Goal: Navigation & Orientation: Find specific page/section

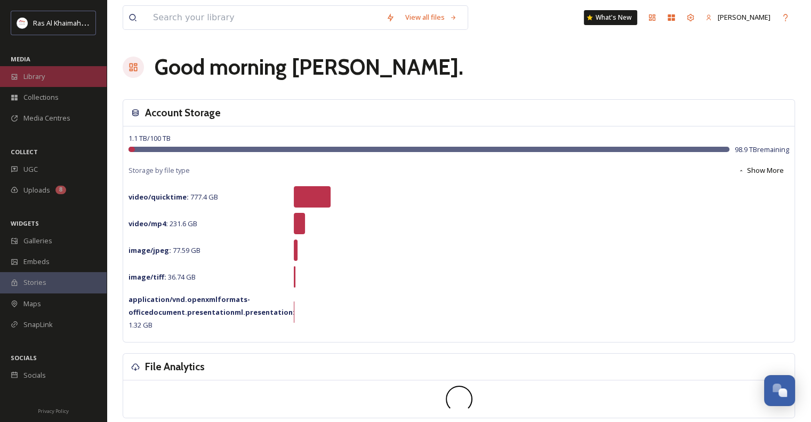
click at [57, 72] on div "Library" at bounding box center [53, 76] width 107 height 21
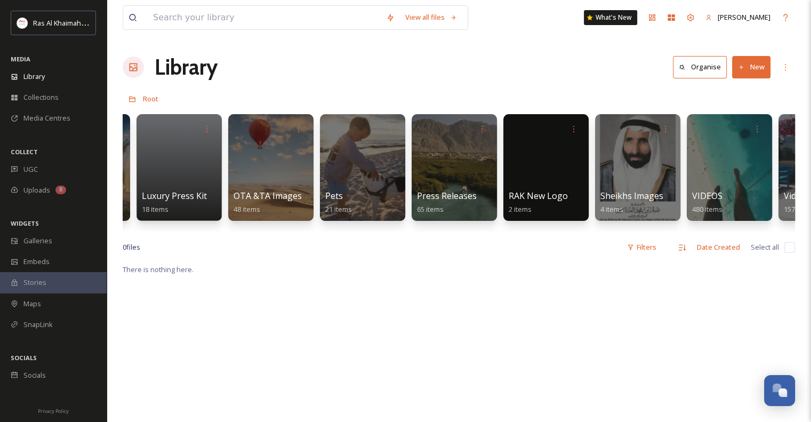
scroll to position [0, 2078]
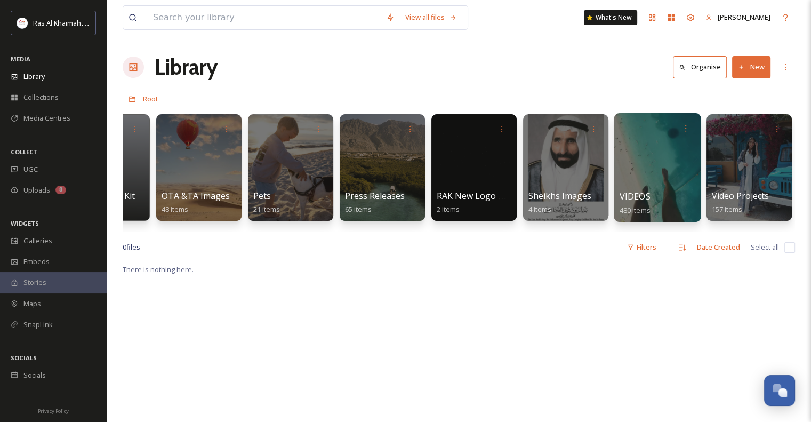
click at [393, 181] on div at bounding box center [657, 167] width 87 height 109
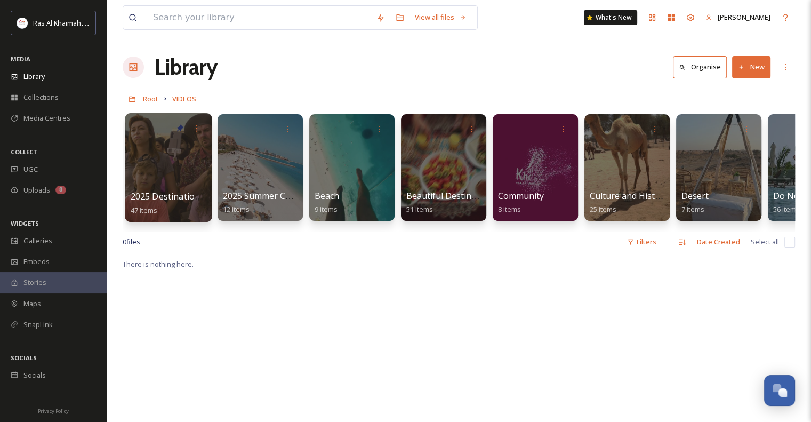
click at [189, 162] on div at bounding box center [168, 167] width 87 height 109
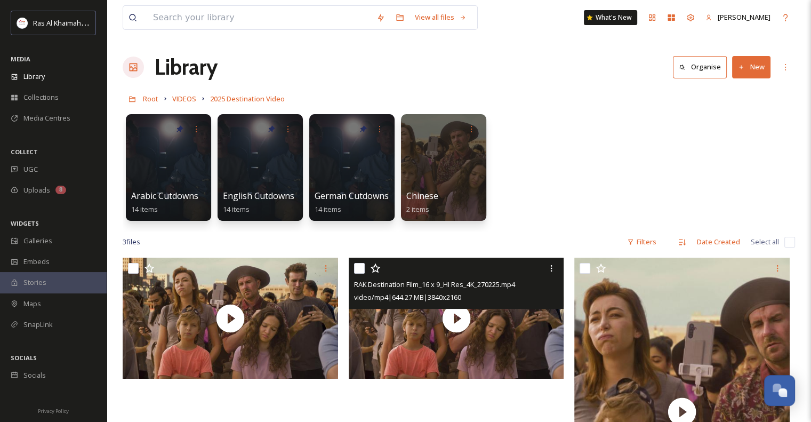
scroll to position [257, 0]
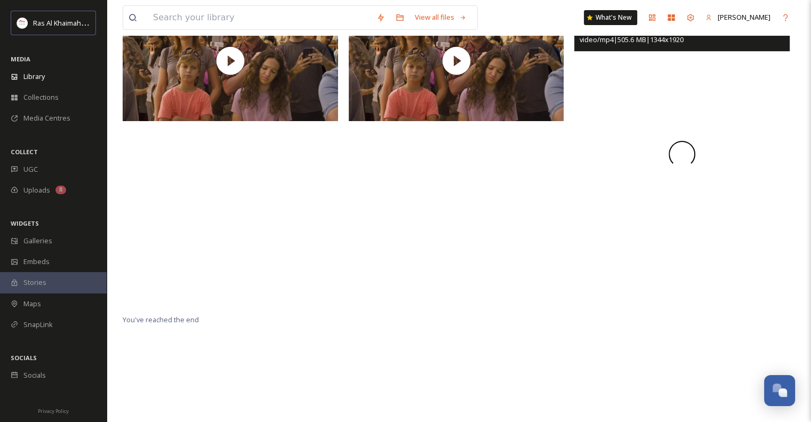
click at [393, 223] on div at bounding box center [681, 154] width 215 height 308
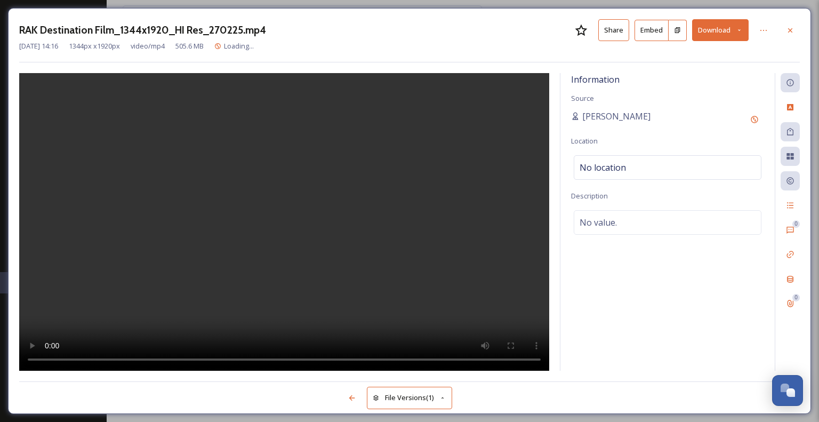
click at [393, 178] on div at bounding box center [284, 221] width 530 height 297
click at [393, 116] on div "[PERSON_NAME]" at bounding box center [667, 119] width 193 height 19
click at [393, 33] on button "Share" at bounding box center [613, 30] width 31 height 22
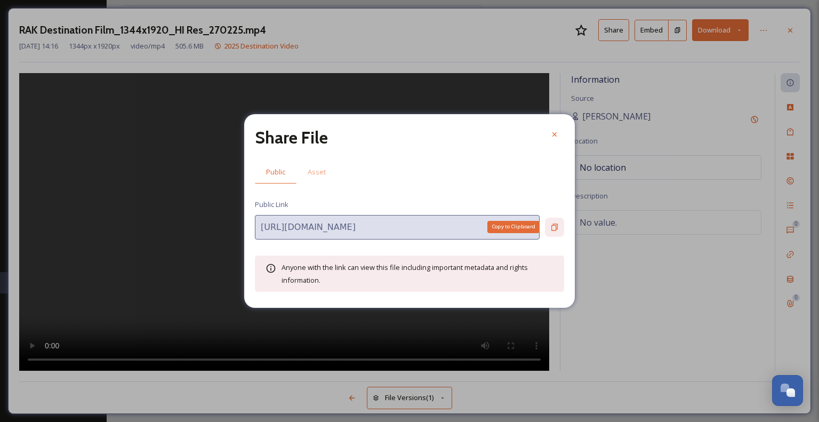
click at [393, 226] on icon at bounding box center [554, 227] width 9 height 9
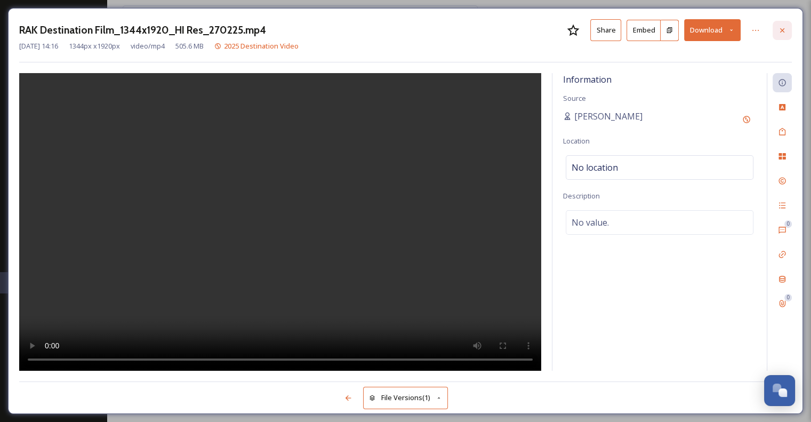
click at [393, 31] on icon at bounding box center [782, 30] width 4 height 4
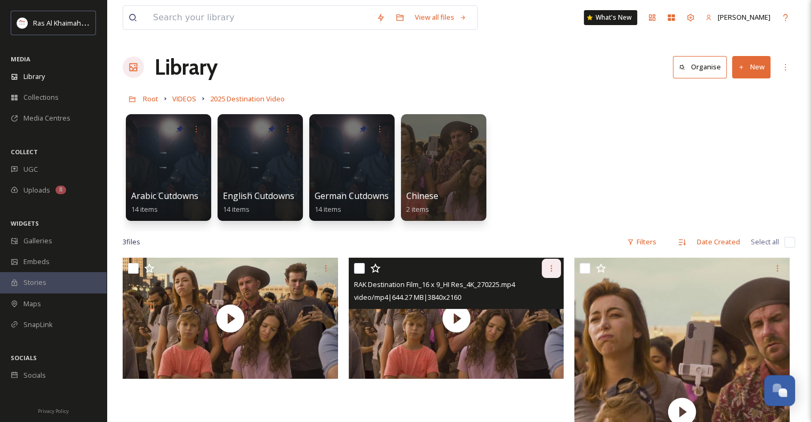
click at [393, 270] on icon at bounding box center [551, 268] width 9 height 9
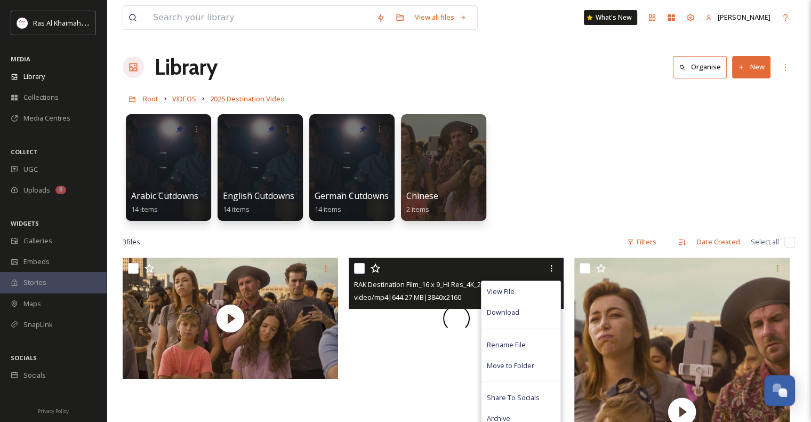
click at [391, 340] on div at bounding box center [456, 317] width 215 height 121
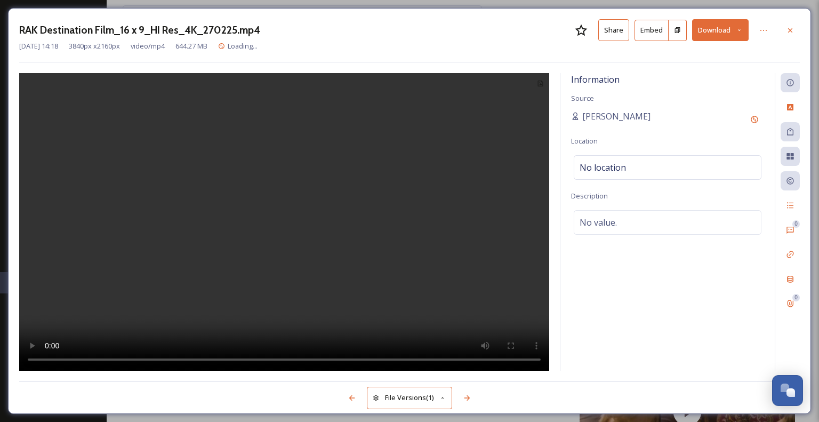
click at [393, 29] on button "Share" at bounding box center [613, 30] width 31 height 22
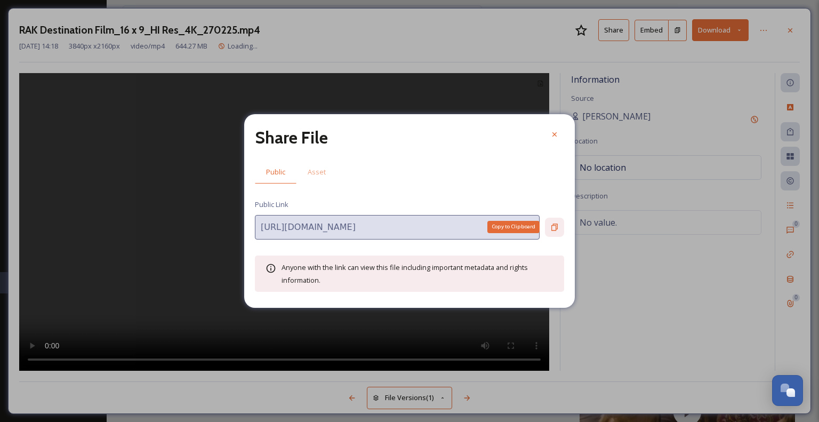
click at [393, 226] on icon at bounding box center [554, 227] width 9 height 9
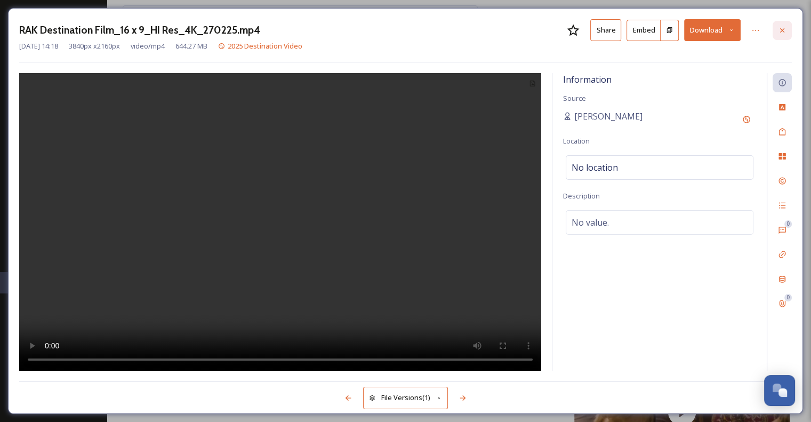
click at [393, 36] on div at bounding box center [781, 30] width 19 height 19
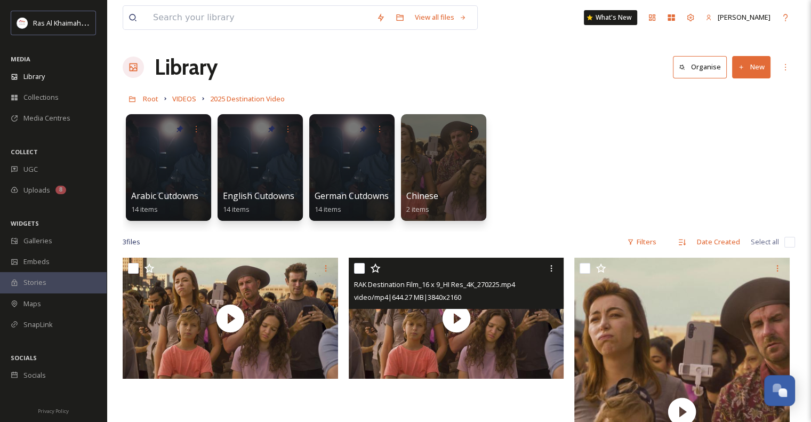
drag, startPoint x: 191, startPoint y: 98, endPoint x: 196, endPoint y: 95, distance: 5.5
click at [191, 98] on span "VIDEOS" at bounding box center [184, 99] width 24 height 10
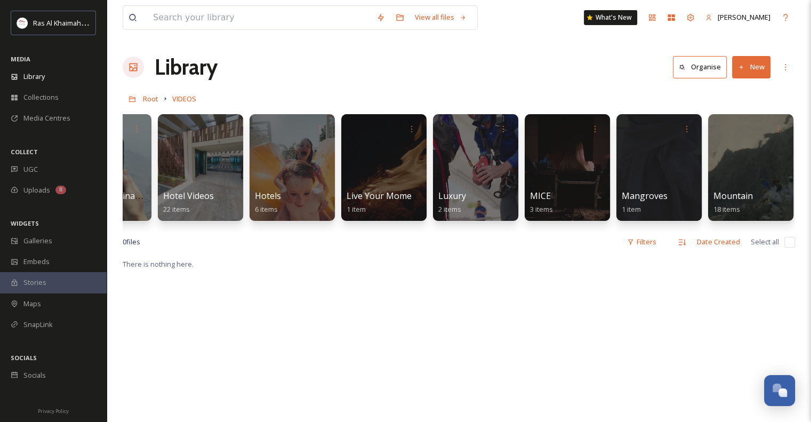
scroll to position [0, 655]
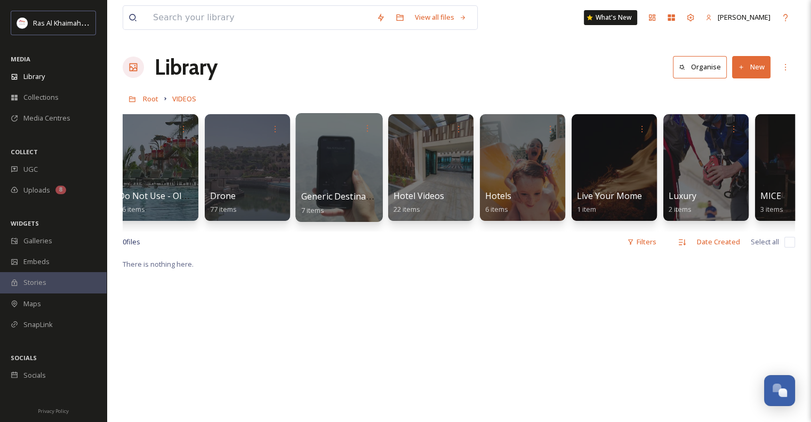
click at [361, 193] on span "Generic Destination Content" at bounding box center [359, 196] width 116 height 12
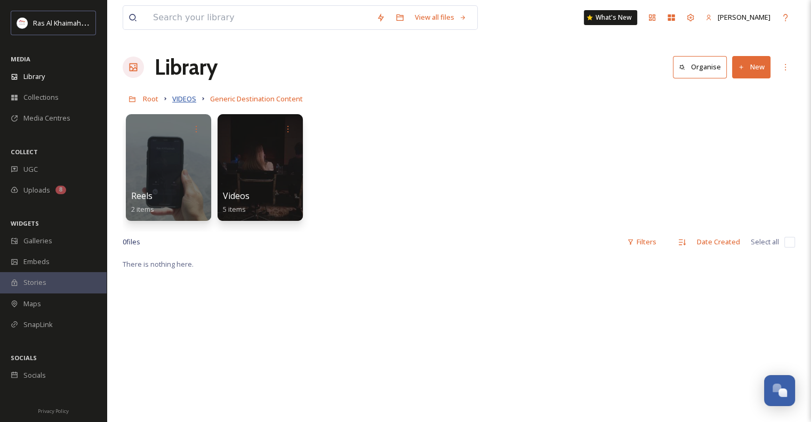
click at [187, 102] on span "VIDEOS" at bounding box center [184, 99] width 24 height 10
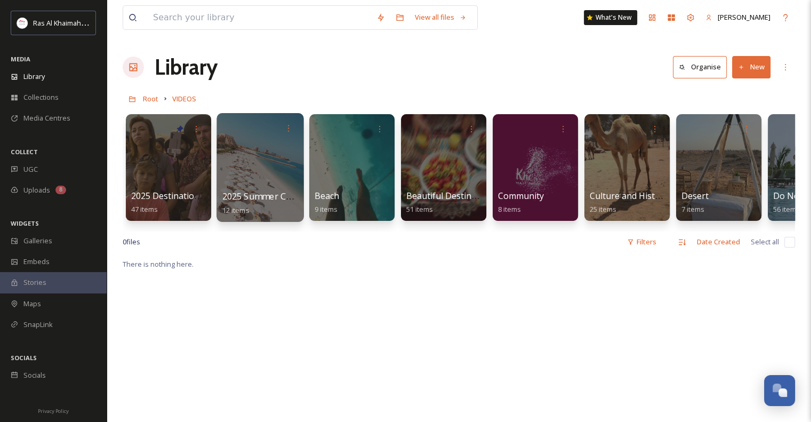
click at [275, 181] on div at bounding box center [259, 167] width 87 height 109
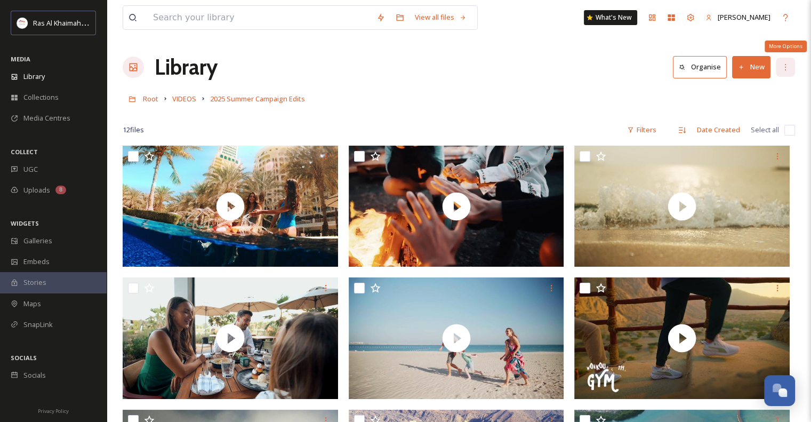
click at [393, 72] on div "More Options" at bounding box center [785, 67] width 19 height 19
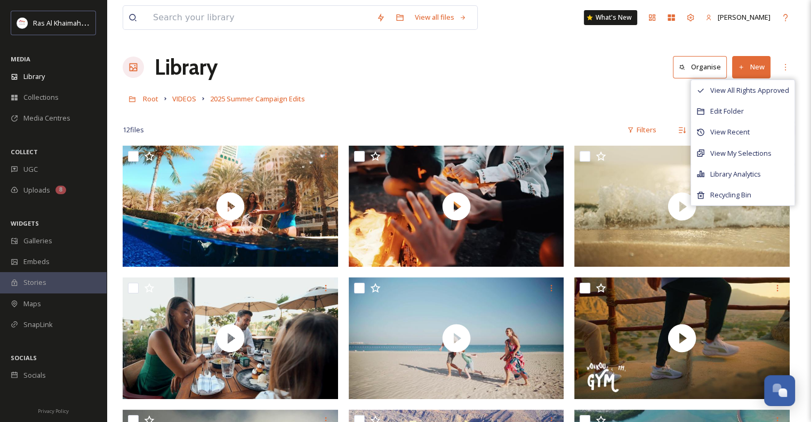
click at [393, 106] on div "Root VIDEOS 2025 Summer Campaign Edits" at bounding box center [459, 98] width 672 height 20
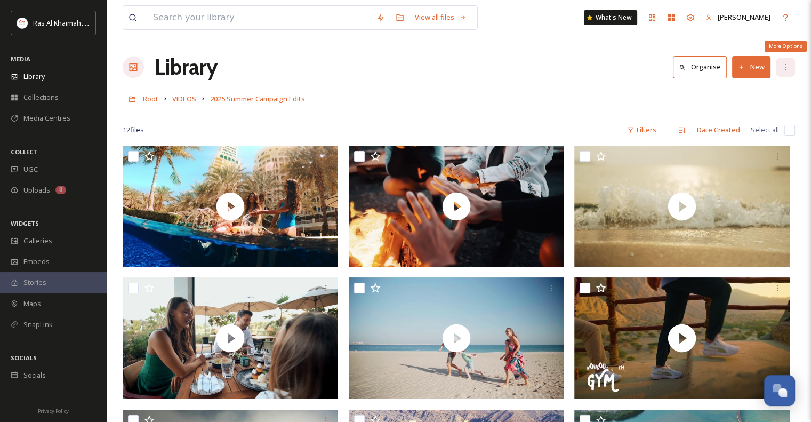
click at [393, 61] on div "More Options" at bounding box center [785, 67] width 19 height 19
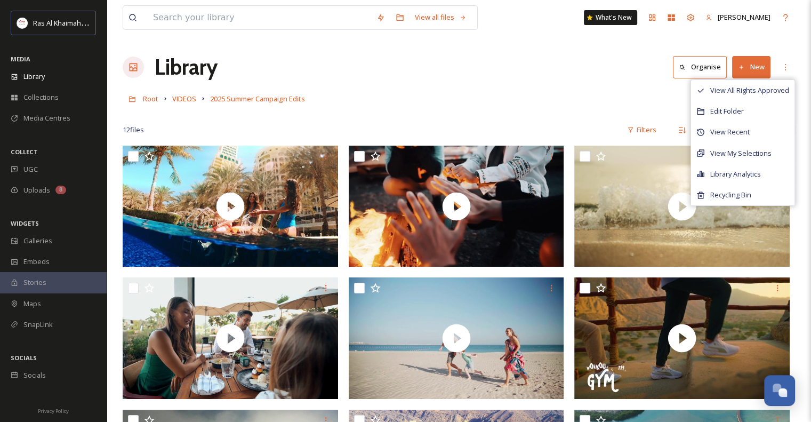
click at [393, 109] on div at bounding box center [459, 114] width 672 height 11
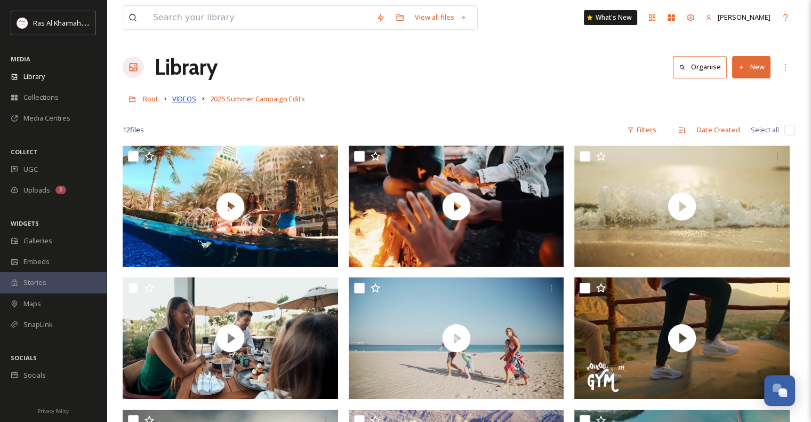
click at [185, 99] on span "VIDEOS" at bounding box center [184, 99] width 24 height 10
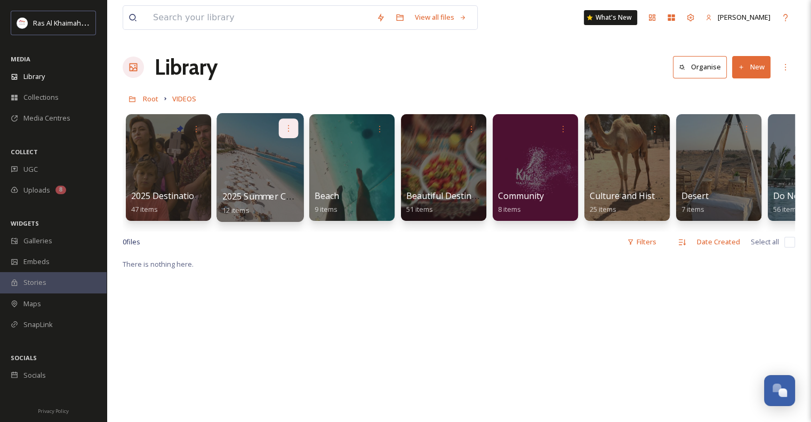
click at [292, 127] on icon at bounding box center [288, 128] width 9 height 9
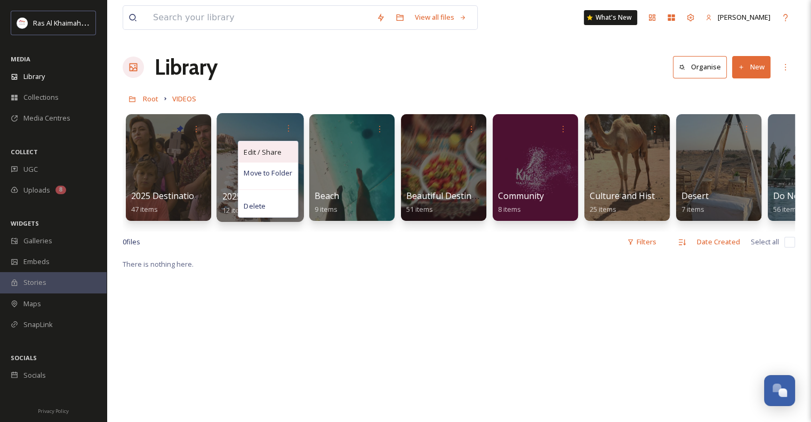
click at [275, 151] on span "Edit / Share" at bounding box center [262, 152] width 37 height 11
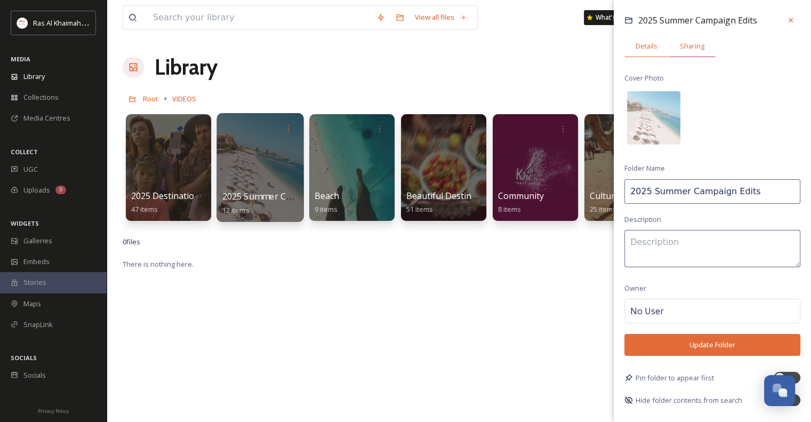
click at [393, 47] on span "Sharing" at bounding box center [692, 46] width 25 height 10
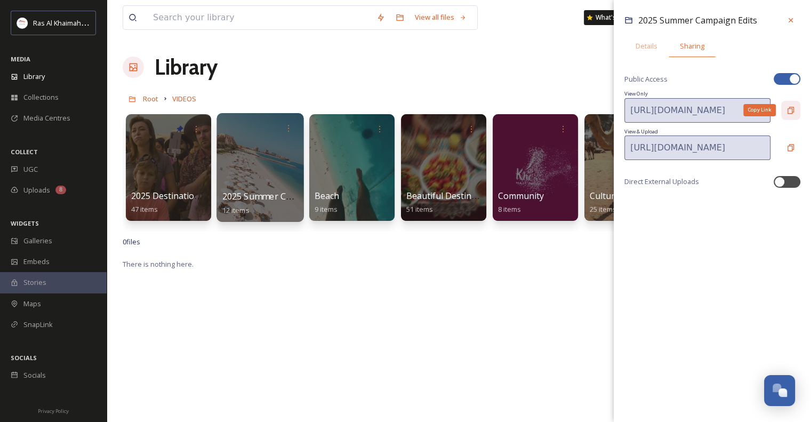
click at [393, 107] on icon at bounding box center [790, 110] width 6 height 7
click at [393, 86] on div "View all files What's New [PERSON_NAME] Library Organise New Root VIDEOS Your S…" at bounding box center [459, 339] width 704 height 679
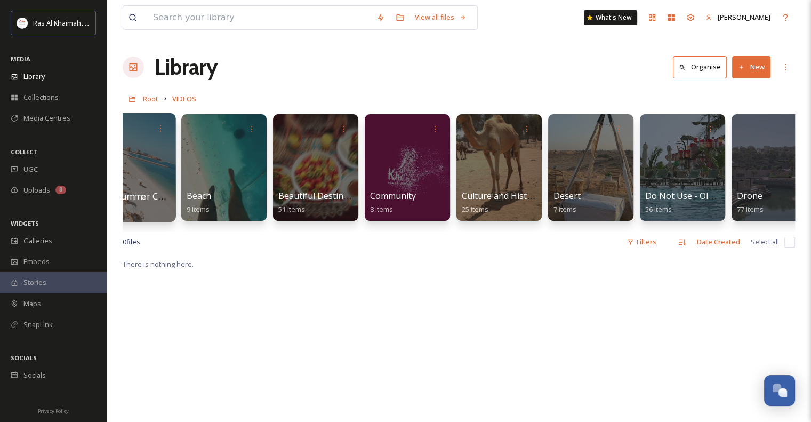
scroll to position [0, 118]
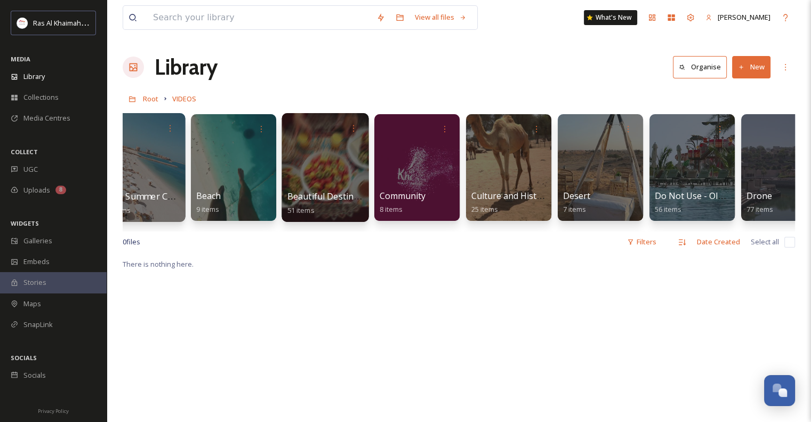
click at [318, 183] on div at bounding box center [324, 167] width 87 height 109
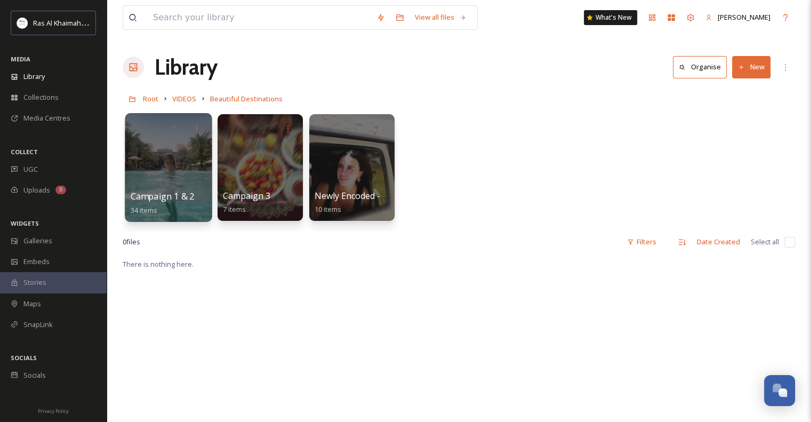
click at [200, 173] on div at bounding box center [168, 167] width 87 height 109
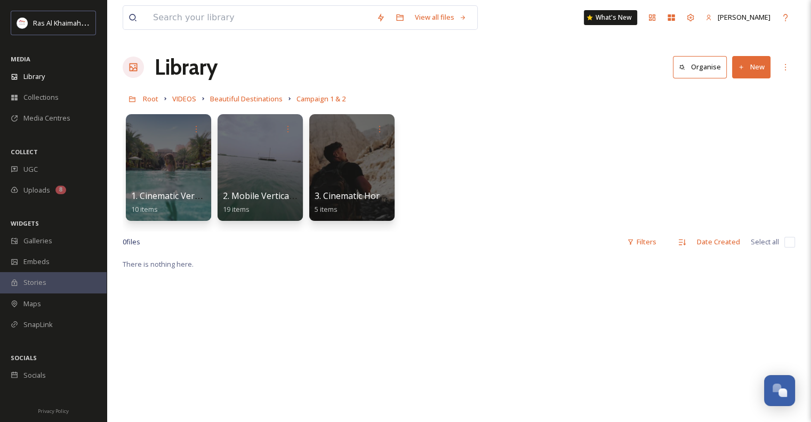
click at [264, 104] on link "Beautiful Destinations" at bounding box center [246, 98] width 72 height 13
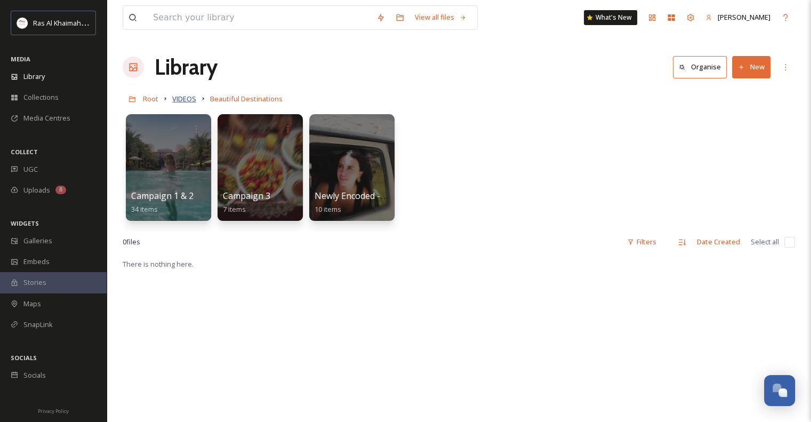
click at [183, 98] on span "VIDEOS" at bounding box center [184, 99] width 24 height 10
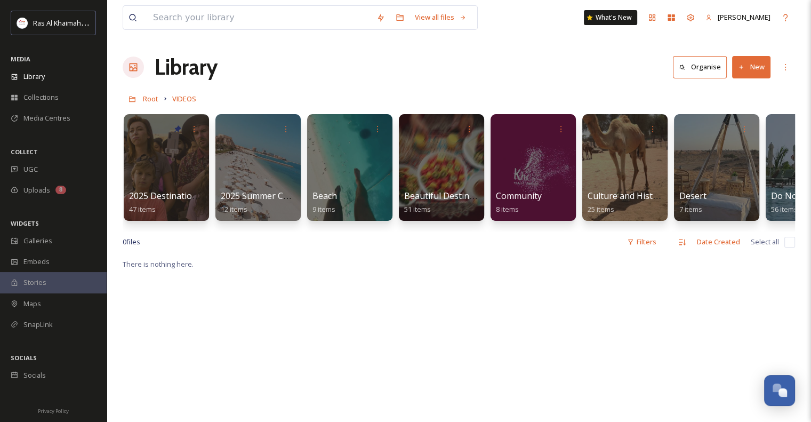
scroll to position [0, 1]
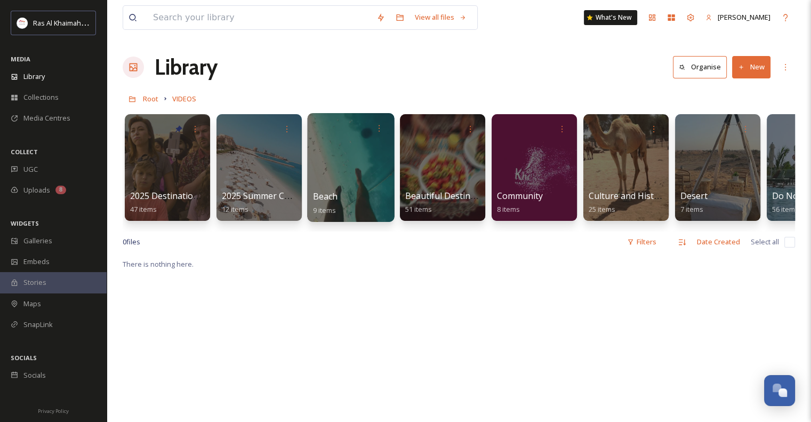
click at [324, 174] on div at bounding box center [350, 167] width 87 height 109
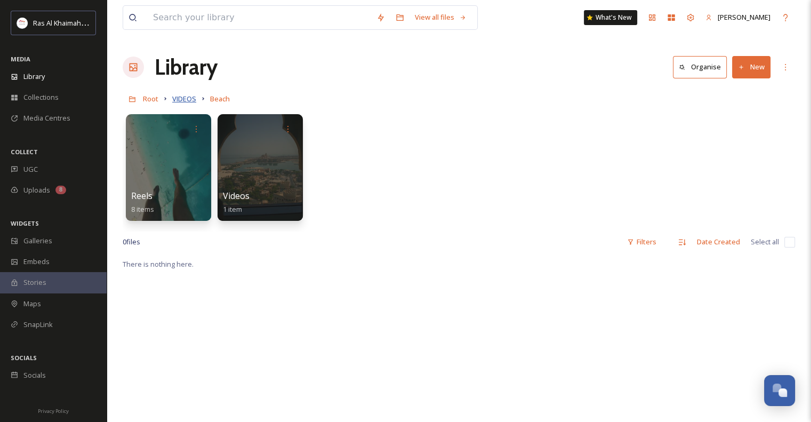
click at [180, 100] on span "VIDEOS" at bounding box center [184, 99] width 24 height 10
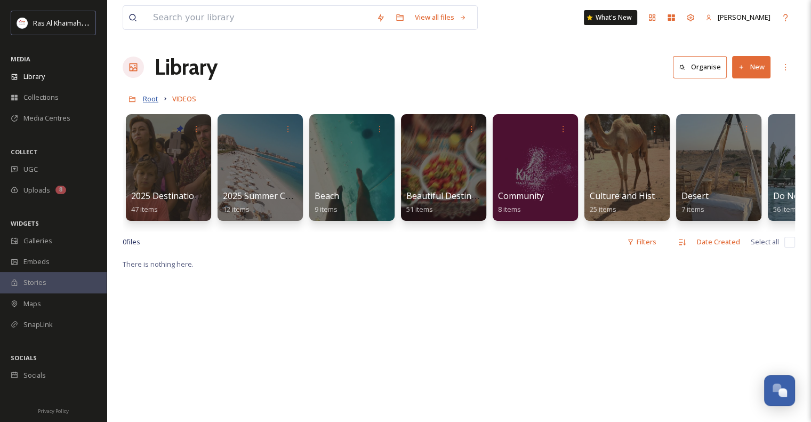
click at [151, 101] on span "Root" at bounding box center [150, 99] width 15 height 10
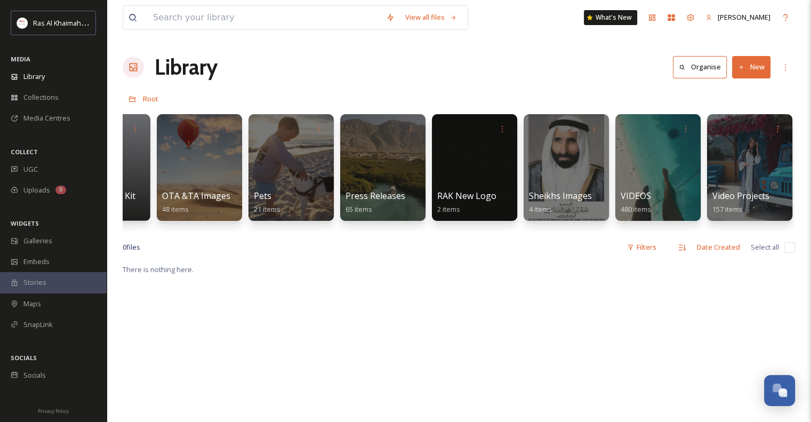
scroll to position [0, 2078]
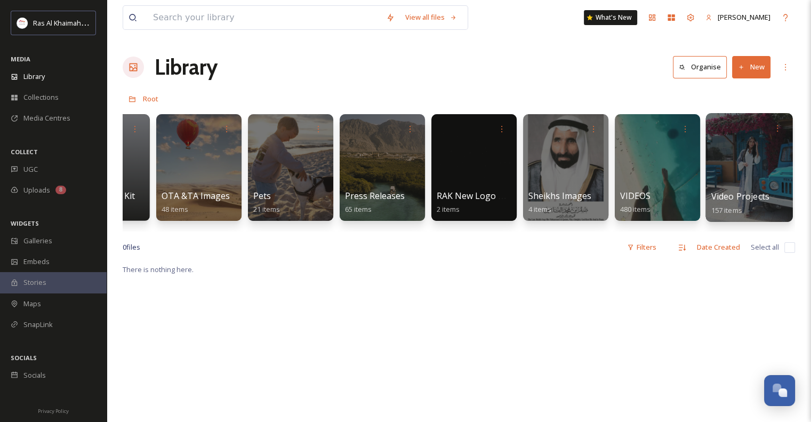
click at [393, 165] on div at bounding box center [748, 167] width 87 height 109
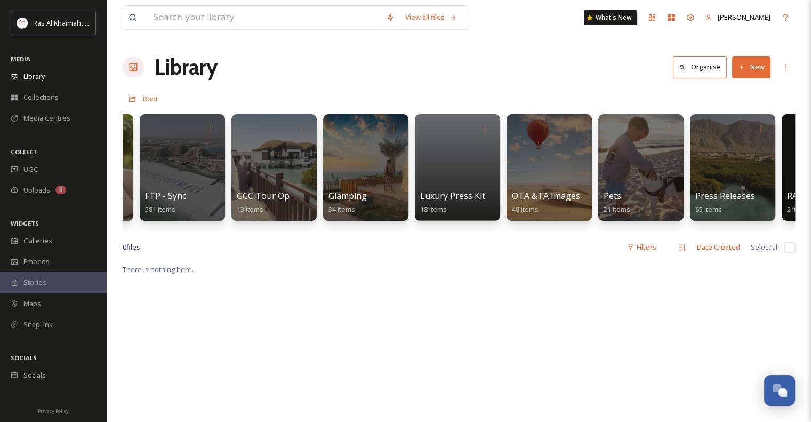
scroll to position [0, 1727]
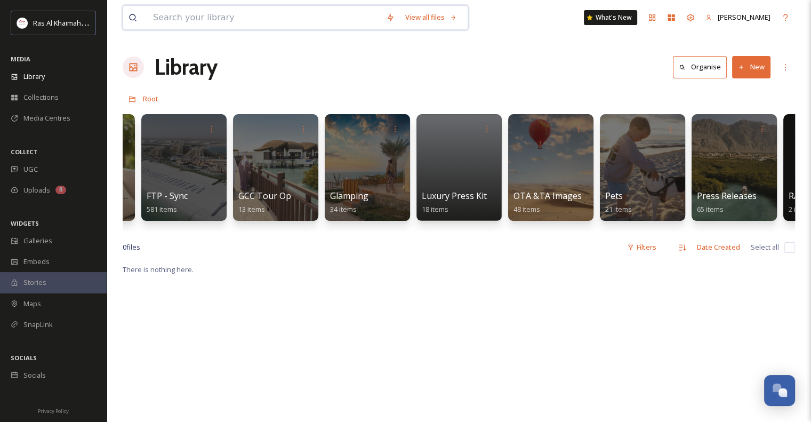
click at [335, 18] on input at bounding box center [264, 17] width 233 height 23
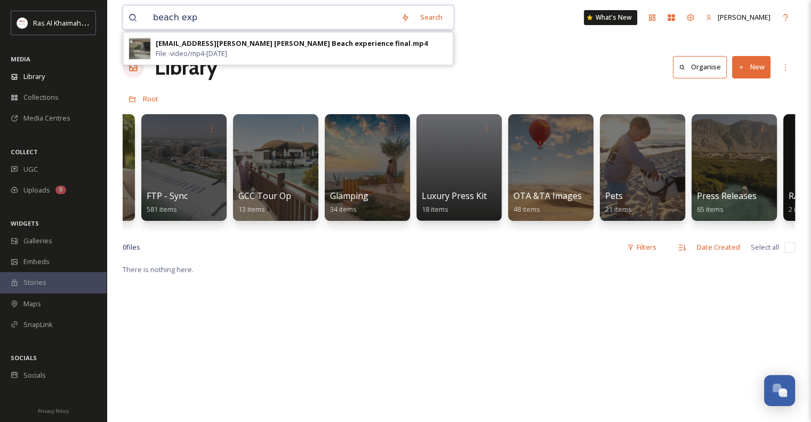
type input "beach exp"
